Goal: Task Accomplishment & Management: Complete application form

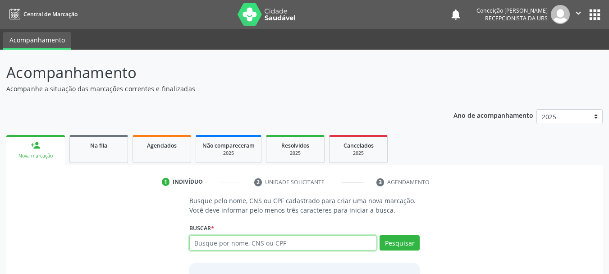
paste input "709609611912571"
type input "709609611912571"
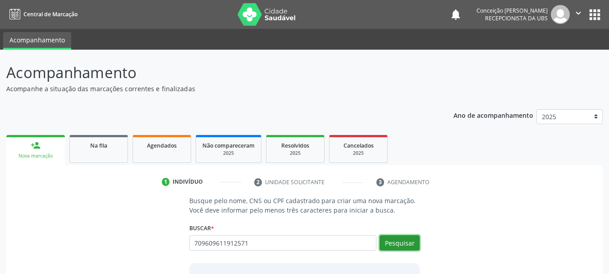
click at [396, 244] on button "Pesquisar" at bounding box center [400, 242] width 40 height 15
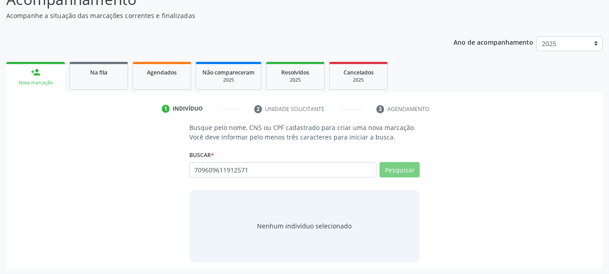
scroll to position [74, 0]
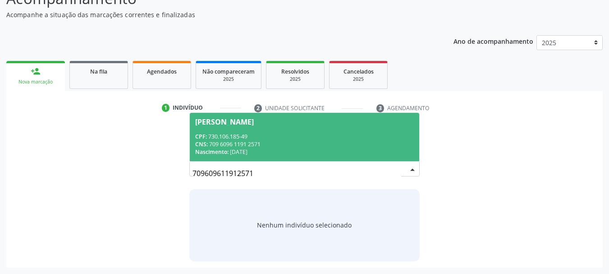
click at [262, 149] on div "Nascimento: [DATE]" at bounding box center [304, 152] width 219 height 8
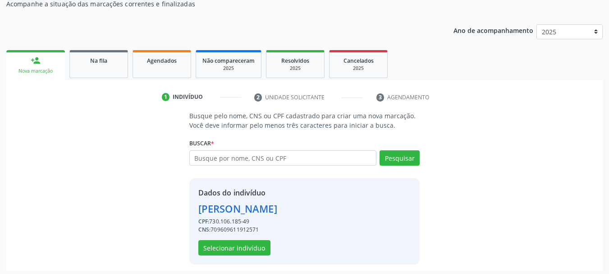
scroll to position [88, 0]
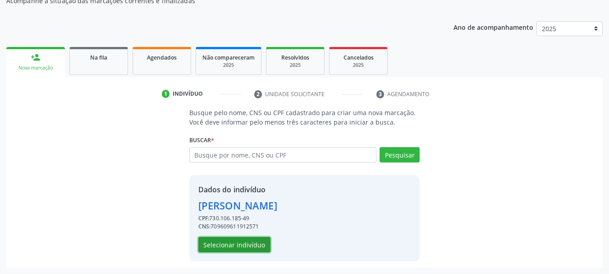
click at [244, 245] on button "Selecionar indivíduo" at bounding box center [234, 244] width 72 height 15
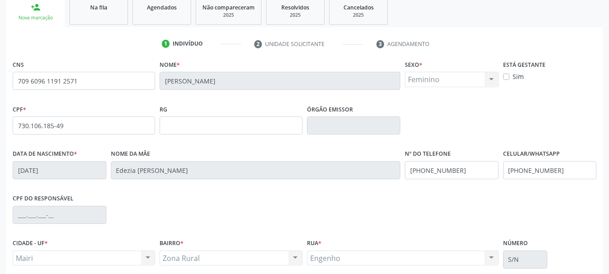
scroll to position [215, 0]
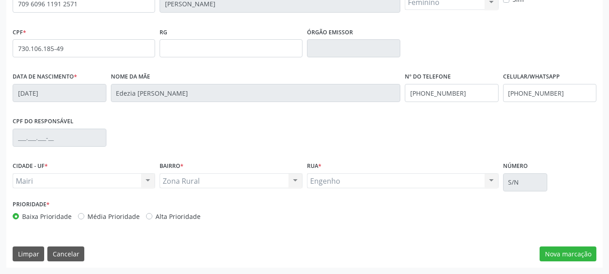
click at [156, 215] on label "Alta Prioridade" at bounding box center [178, 215] width 45 height 9
click at [146, 215] on input "Alta Prioridade" at bounding box center [149, 215] width 6 height 8
radio input "true"
click at [557, 256] on button "Nova marcação" at bounding box center [568, 253] width 57 height 15
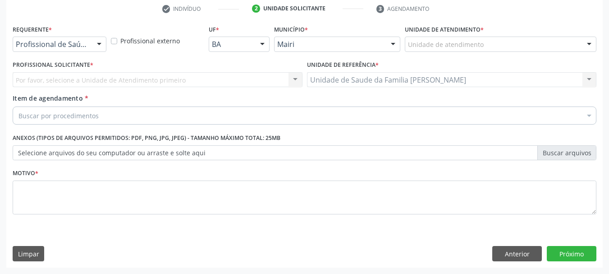
click at [585, 50] on div at bounding box center [590, 44] width 14 height 15
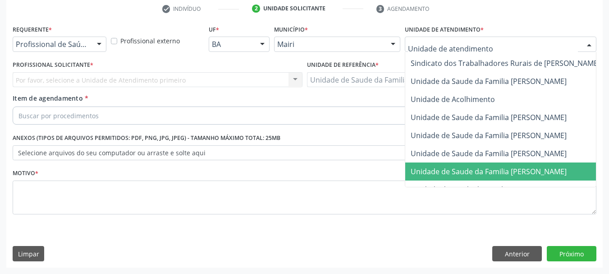
scroll to position [684, 0]
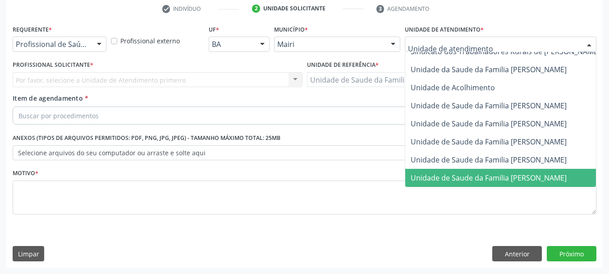
click at [503, 173] on span "Unidade de Saude da Familia [PERSON_NAME]" at bounding box center [489, 178] width 156 height 10
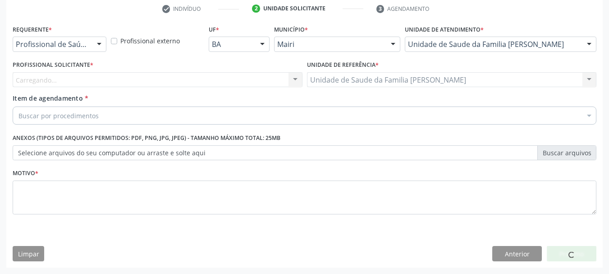
click at [300, 80] on div "Carregando... Nenhum resultado encontrado para: " " Não há nenhuma opção para s…" at bounding box center [158, 79] width 290 height 15
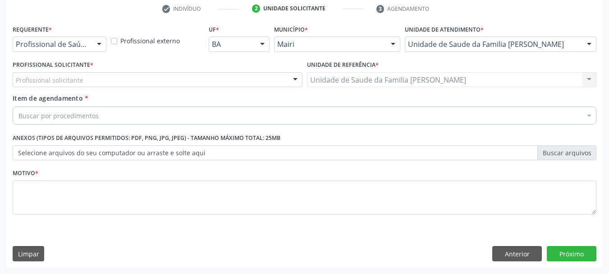
click at [294, 77] on div at bounding box center [296, 80] width 14 height 15
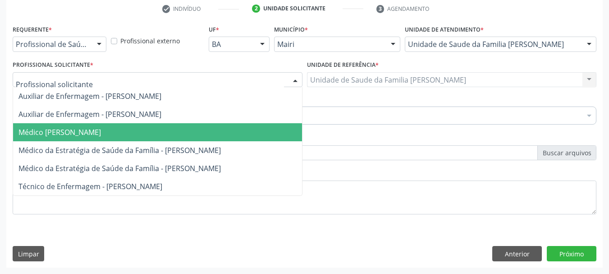
click at [239, 138] on span "Médico [PERSON_NAME]" at bounding box center [157, 132] width 289 height 18
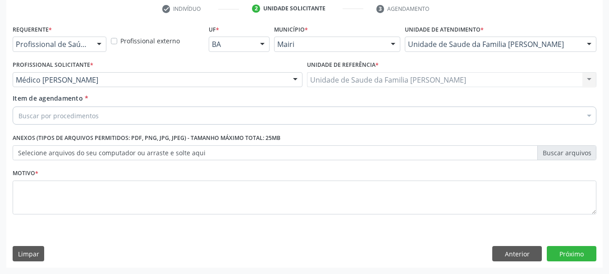
click at [118, 115] on div "Buscar por procedimentos" at bounding box center [305, 115] width 584 height 18
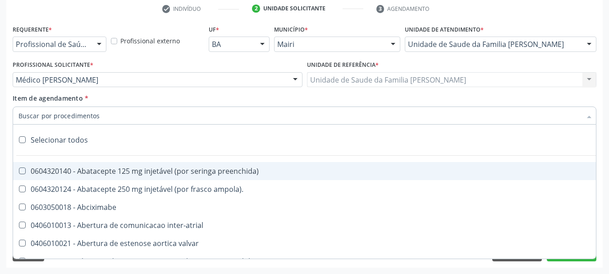
type input "#"
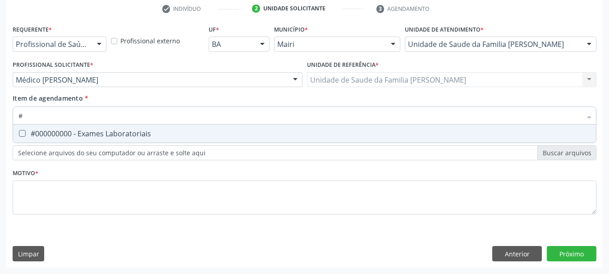
click at [121, 137] on div "#000000000 - Exames Laboratoriais" at bounding box center [304, 133] width 572 height 7
checkbox Laboratoriais "true"
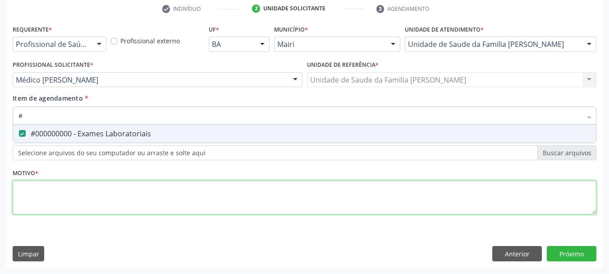
click at [96, 197] on div "Requerente * Profissional de Saúde Profissional de Saúde Paciente Nenhum result…" at bounding box center [305, 125] width 584 height 204
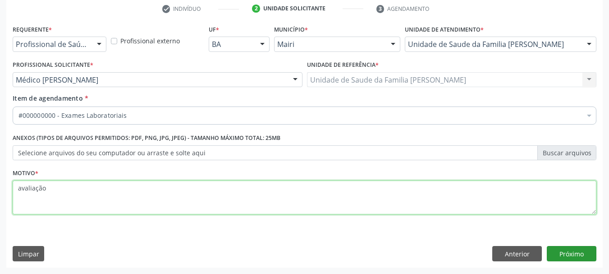
type textarea "avaliação"
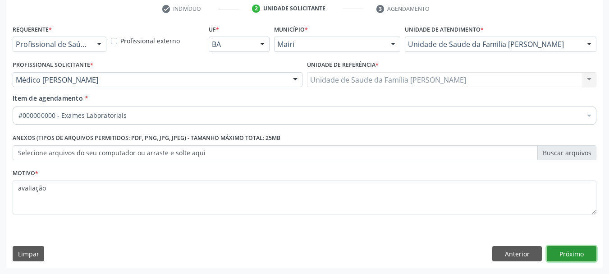
click at [571, 250] on button "Próximo" at bounding box center [572, 253] width 50 height 15
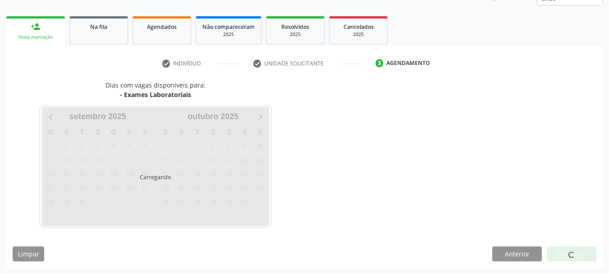
click at [557, 254] on div at bounding box center [572, 253] width 50 height 15
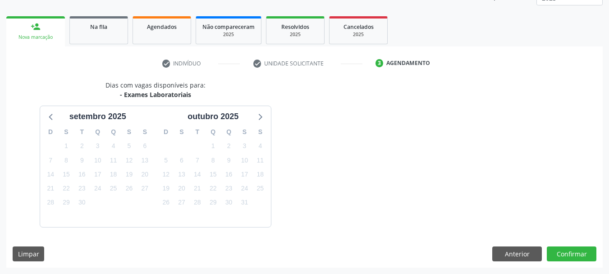
scroll to position [145, 0]
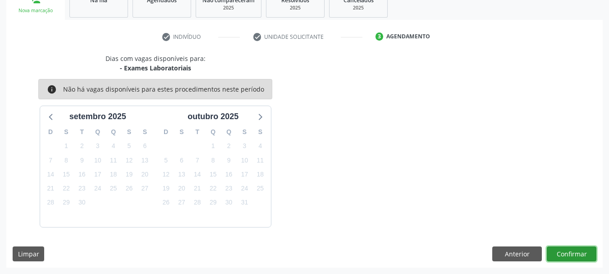
click at [557, 254] on button "Confirmar" at bounding box center [572, 253] width 50 height 15
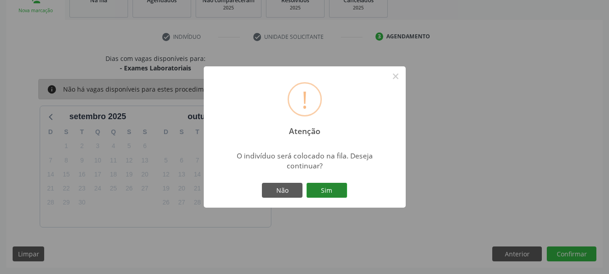
click at [336, 190] on button "Sim" at bounding box center [327, 190] width 41 height 15
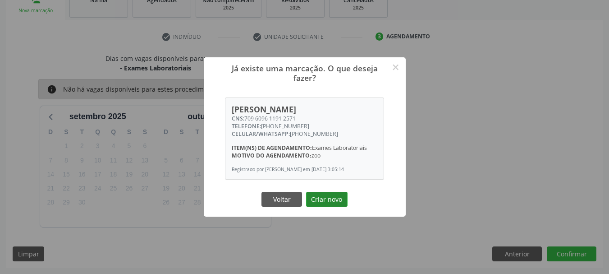
click at [329, 204] on button "Criar novo" at bounding box center [326, 199] width 41 height 15
click at [329, 204] on div "Já existe uma marcação. O que deseja fazer? × [PERSON_NAME] CNS: 709 6096 1191 …" at bounding box center [304, 137] width 609 height 274
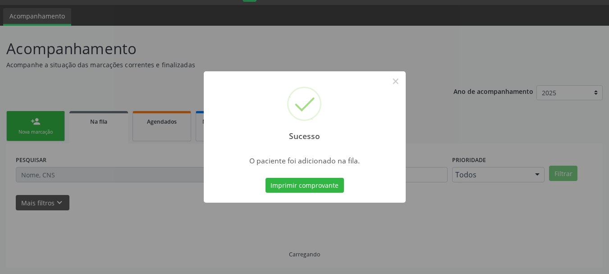
scroll to position [24, 0]
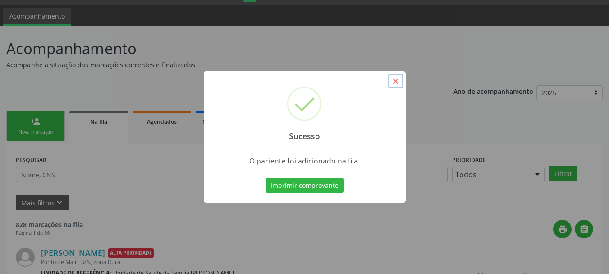
click at [396, 82] on button "×" at bounding box center [395, 80] width 15 height 15
